Goal: Information Seeking & Learning: Learn about a topic

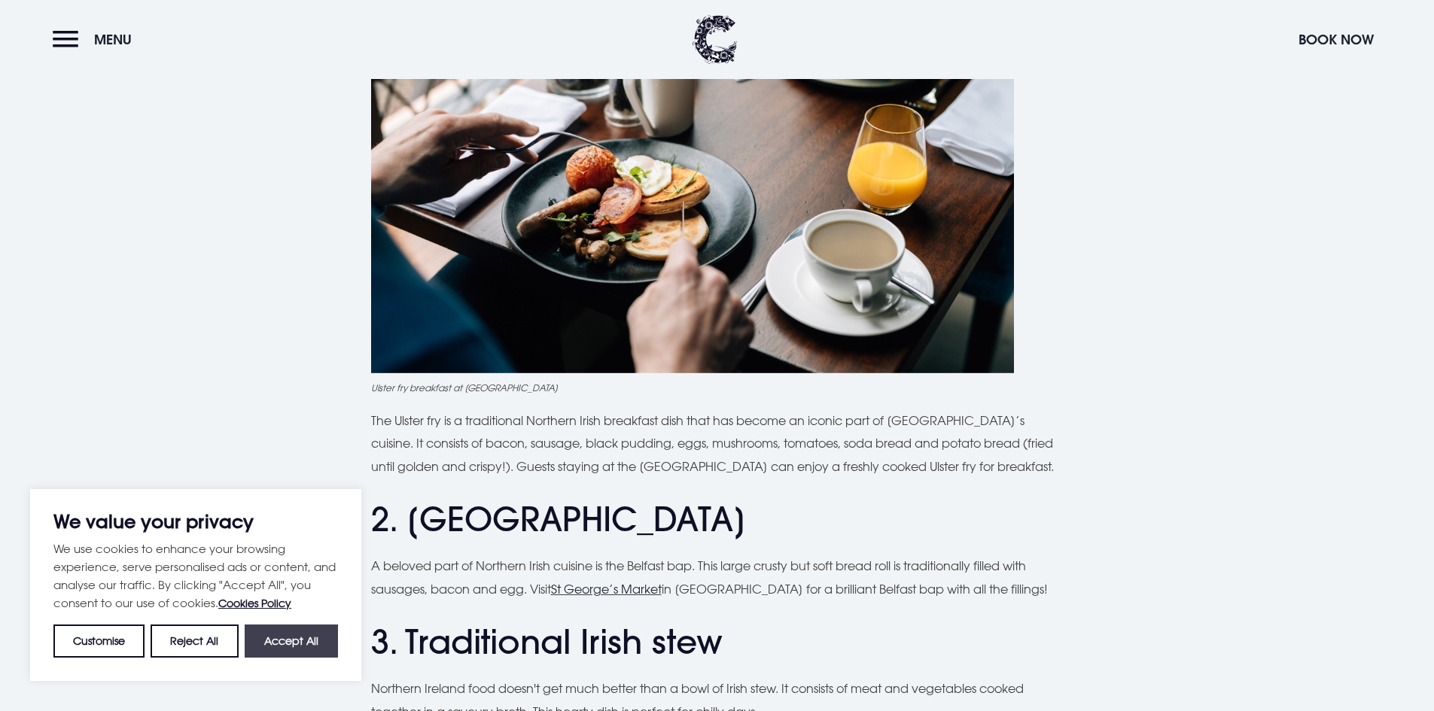
click at [265, 641] on button "Accept All" at bounding box center [291, 641] width 93 height 33
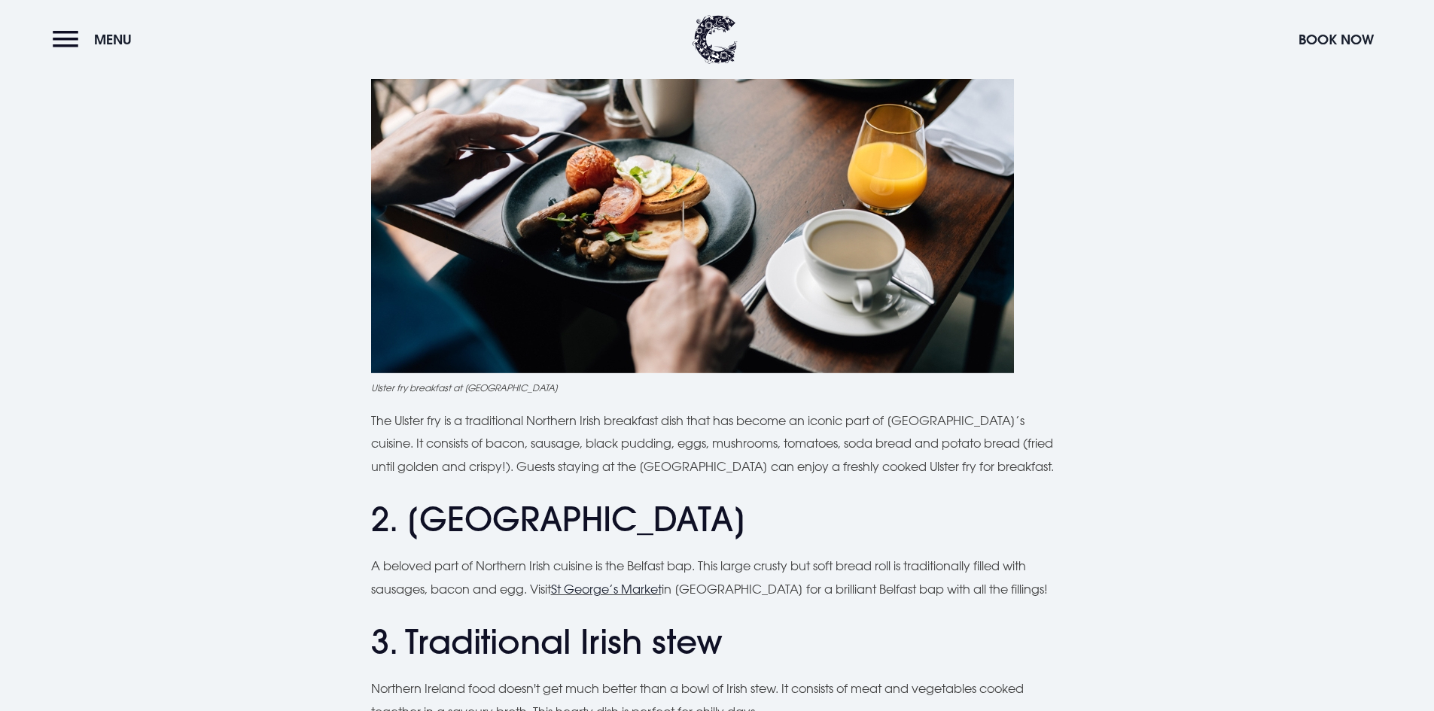
checkbox input "true"
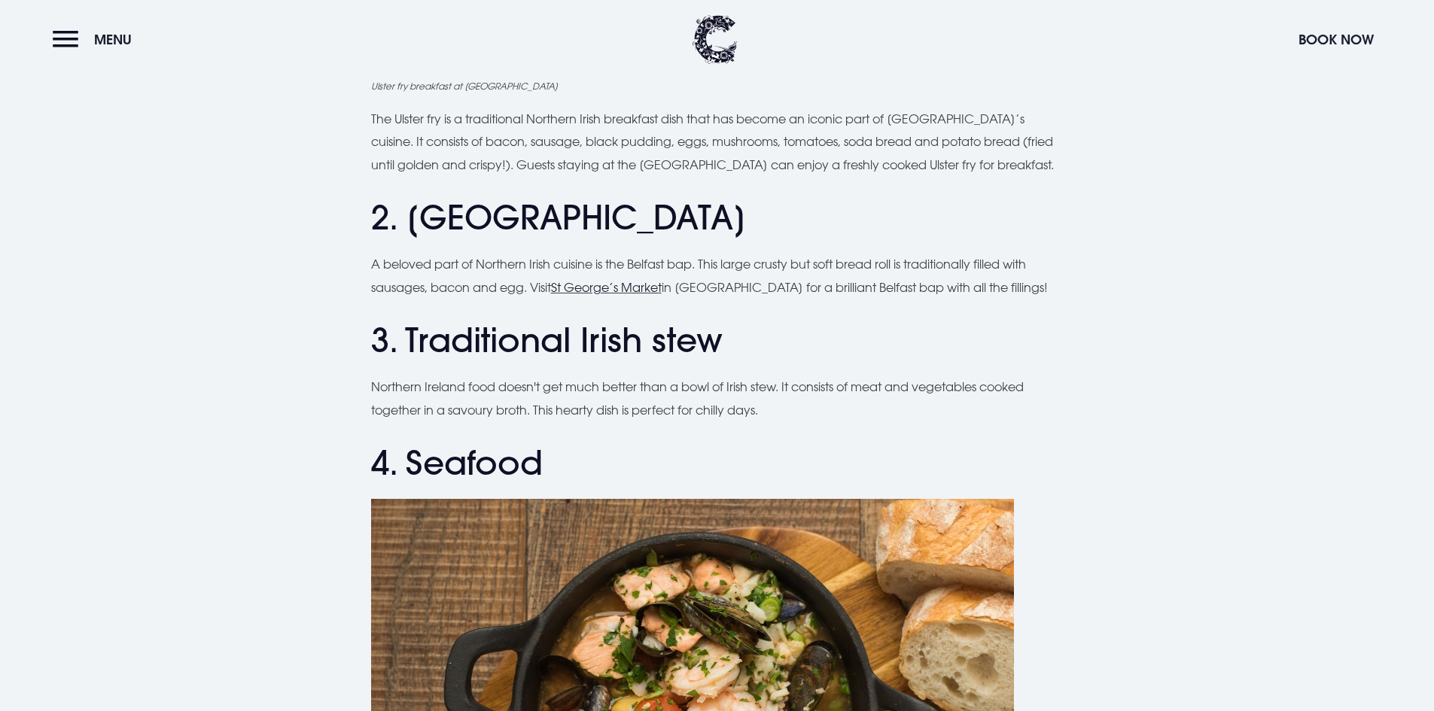
scroll to position [1054, 0]
